Goal: Task Accomplishment & Management: Use online tool/utility

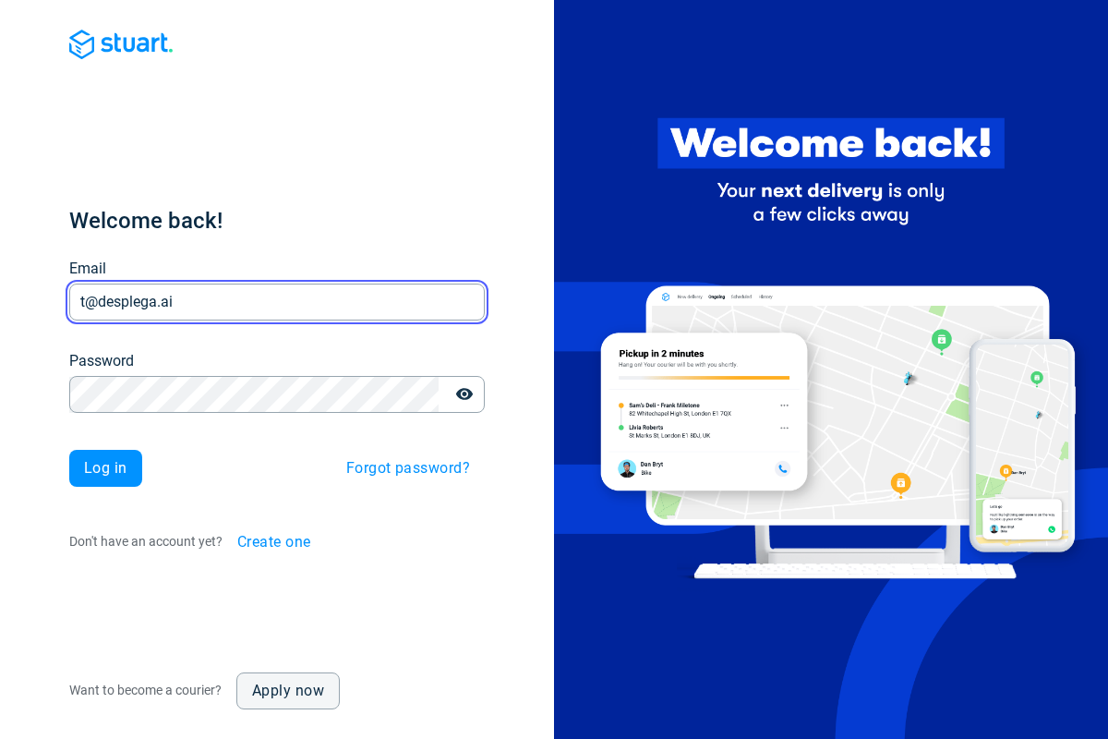
type input "t@desplega.ai"
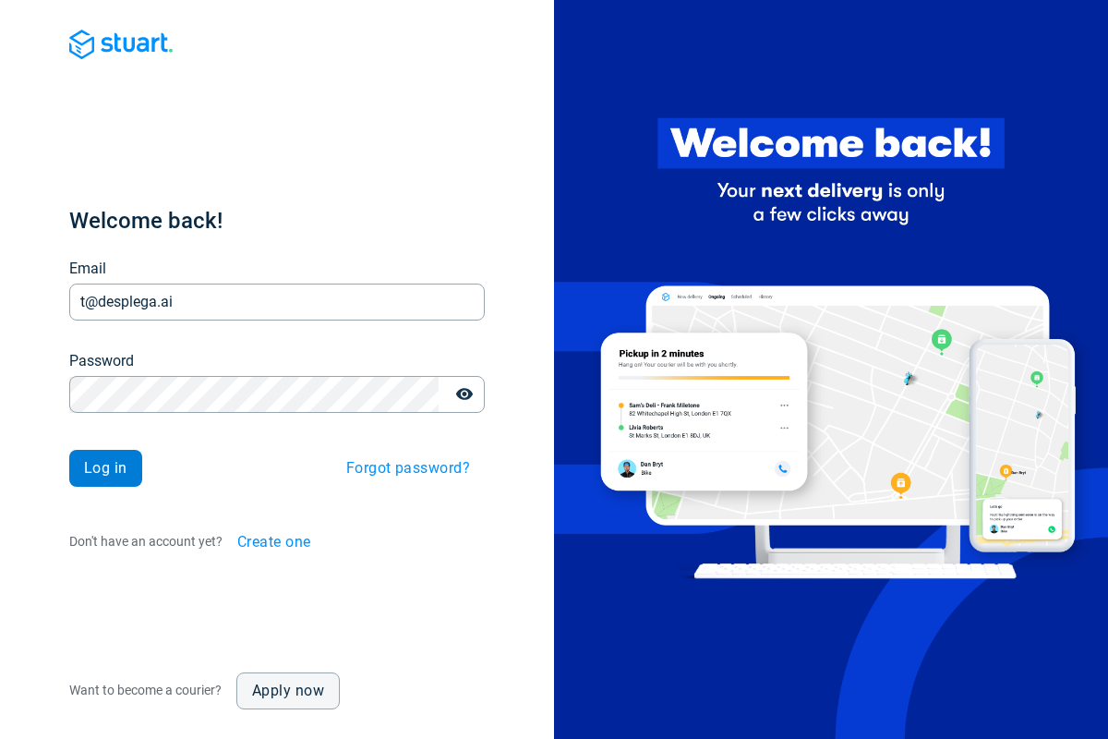
click at [105, 468] on span "Log in" at bounding box center [105, 468] width 43 height 15
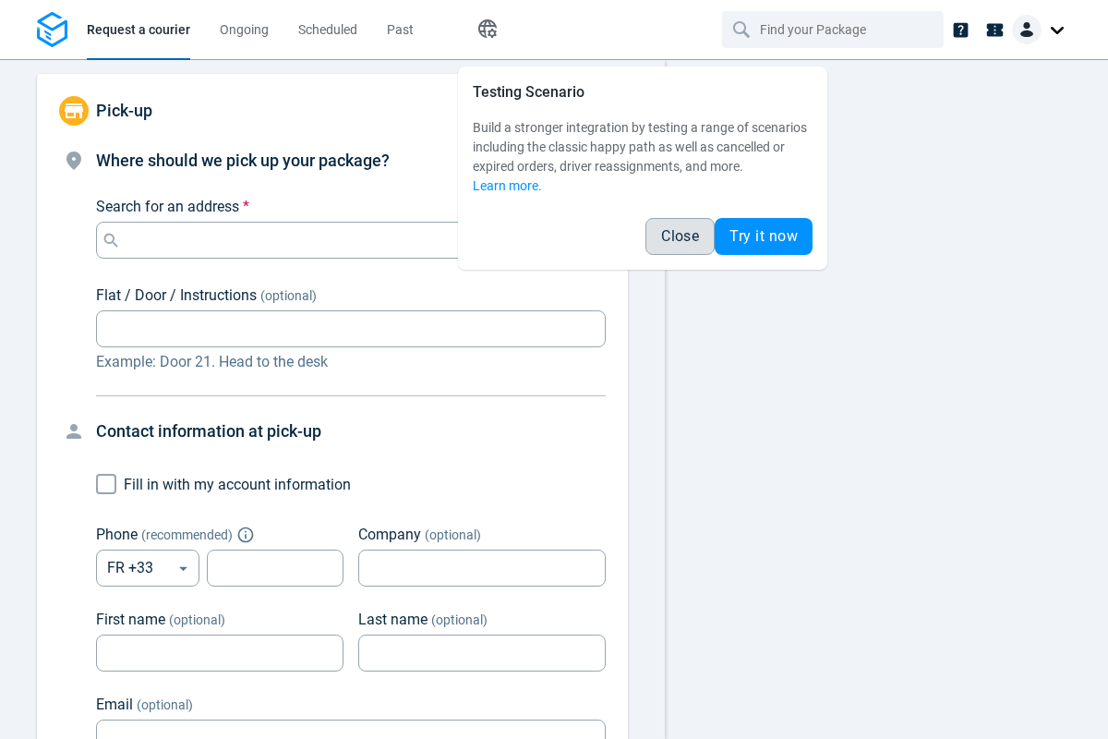
click at [680, 236] on span "Close" at bounding box center [680, 236] width 38 height 15
